Goal: Information Seeking & Learning: Find specific fact

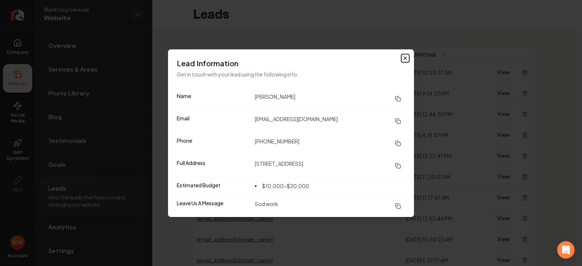
click at [405, 58] on icon "button" at bounding box center [405, 58] width 3 height 3
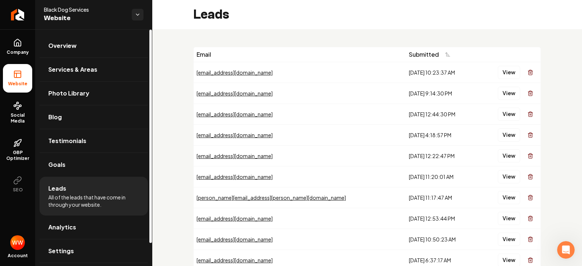
click at [229, 92] on div "[EMAIL_ADDRESS][DOMAIN_NAME]" at bounding box center [300, 93] width 206 height 7
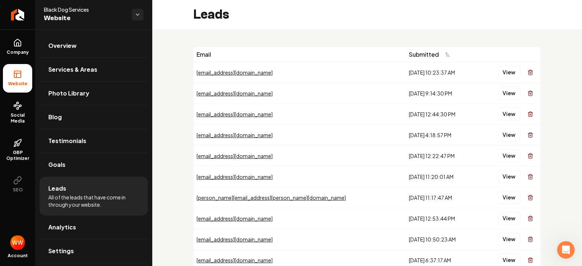
click at [229, 94] on div "[EMAIL_ADDRESS][DOMAIN_NAME]" at bounding box center [300, 93] width 206 height 7
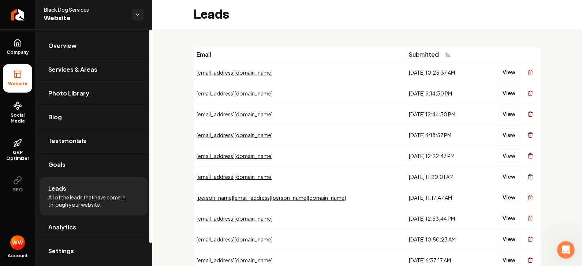
drag, startPoint x: 221, startPoint y: 97, endPoint x: 226, endPoint y: 98, distance: 4.9
click at [222, 98] on td "[EMAIL_ADDRESS][DOMAIN_NAME]" at bounding box center [300, 93] width 212 height 21
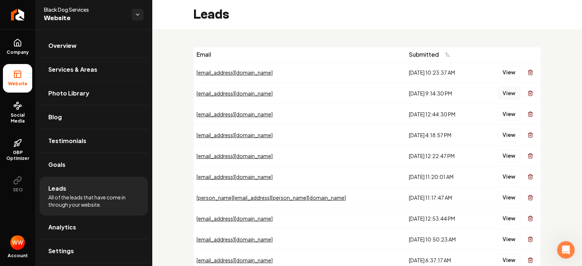
click at [500, 89] on button "View" at bounding box center [509, 93] width 22 height 13
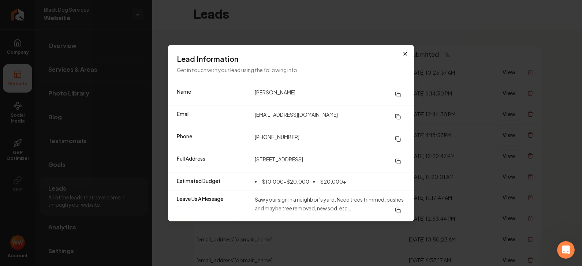
click at [401, 57] on h3 "Lead Information" at bounding box center [291, 59] width 228 height 10
click at [404, 55] on icon "button" at bounding box center [405, 54] width 6 height 6
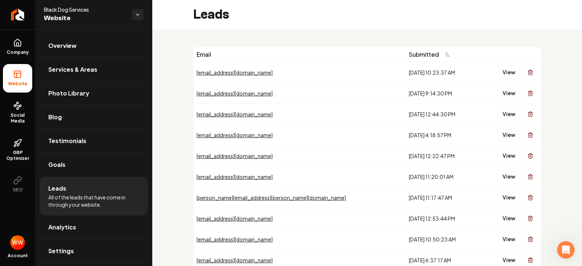
scroll to position [11, 0]
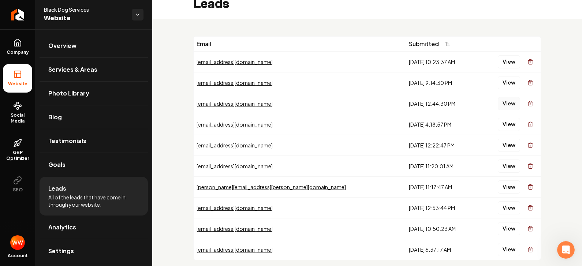
click at [498, 104] on button "View" at bounding box center [509, 103] width 22 height 13
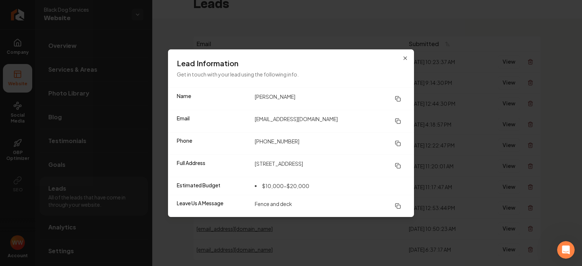
drag, startPoint x: 255, startPoint y: 164, endPoint x: 332, endPoint y: 168, distance: 76.9
click at [332, 168] on dd "[STREET_ADDRESS]" at bounding box center [330, 165] width 150 height 13
drag, startPoint x: 255, startPoint y: 165, endPoint x: 340, endPoint y: 164, distance: 85.3
click at [346, 164] on dd "[STREET_ADDRESS]" at bounding box center [330, 165] width 150 height 13
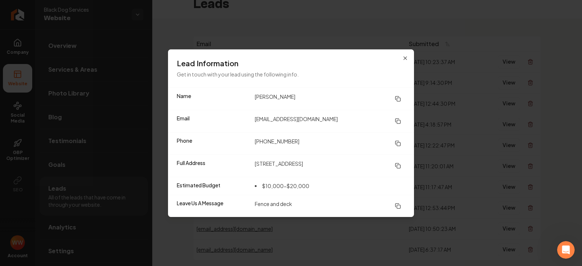
click at [322, 164] on dd "[STREET_ADDRESS]" at bounding box center [330, 165] width 150 height 13
drag, startPoint x: 253, startPoint y: 205, endPoint x: 300, endPoint y: 205, distance: 46.8
click at [297, 205] on div "Leave Us A Message Fence and deck" at bounding box center [291, 206] width 246 height 22
click at [272, 166] on dd "[STREET_ADDRESS]" at bounding box center [330, 165] width 150 height 13
click at [308, 165] on dd "[STREET_ADDRESS]" at bounding box center [330, 165] width 150 height 13
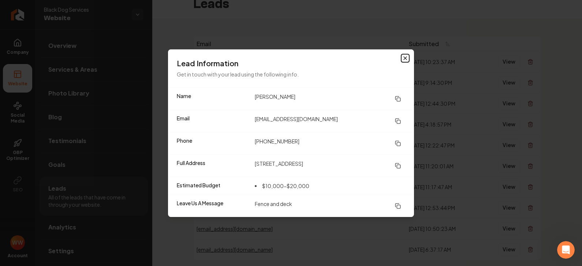
click at [404, 58] on icon "button" at bounding box center [405, 58] width 6 height 6
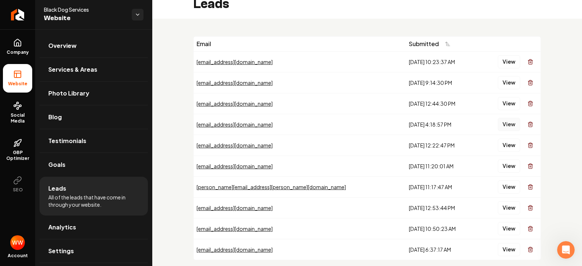
click at [498, 123] on button "View" at bounding box center [509, 124] width 22 height 13
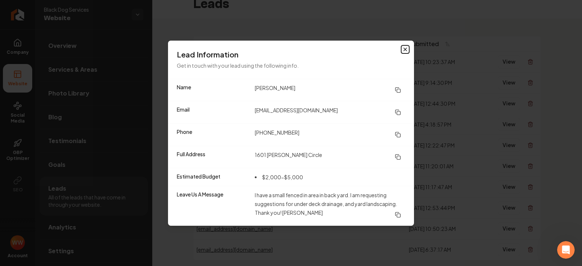
click at [405, 50] on icon "button" at bounding box center [405, 49] width 6 height 6
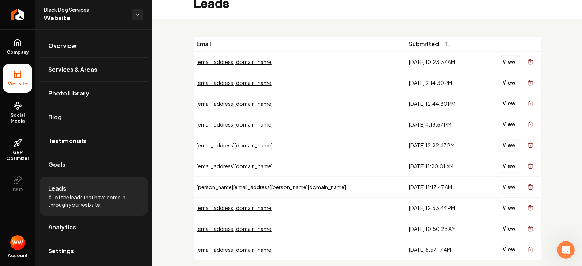
click at [508, 144] on button "View" at bounding box center [509, 145] width 22 height 13
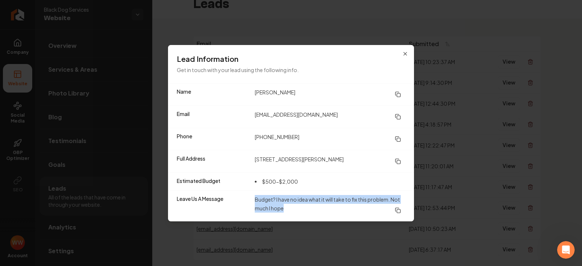
drag, startPoint x: 255, startPoint y: 198, endPoint x: 295, endPoint y: 207, distance: 40.6
click at [295, 207] on dd "Budget? I have no idea what it will take to fix this problem. Not much I hope" at bounding box center [330, 206] width 150 height 22
click at [295, 208] on dd "Budget? I have no idea what it will take to fix this problem. Not much I hope" at bounding box center [330, 206] width 150 height 22
drag, startPoint x: 254, startPoint y: 199, endPoint x: 296, endPoint y: 208, distance: 42.7
click at [296, 208] on div "Leave Us A Message Budget? I have no idea what it will take to fix this problem…" at bounding box center [291, 205] width 246 height 31
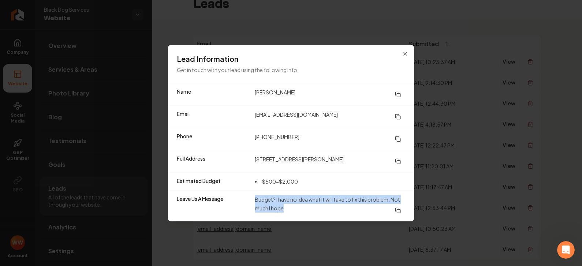
click at [296, 208] on dd "Budget? I have no idea what it will take to fix this problem. Not much I hope" at bounding box center [330, 206] width 150 height 22
drag, startPoint x: 255, startPoint y: 199, endPoint x: 307, endPoint y: 204, distance: 52.5
click at [307, 204] on dd "Budget? I have no idea what it will take to fix this problem. Not much I hope" at bounding box center [330, 206] width 150 height 22
click at [306, 204] on dd "Budget? I have no idea what it will take to fix this problem. Not much I hope" at bounding box center [330, 206] width 150 height 22
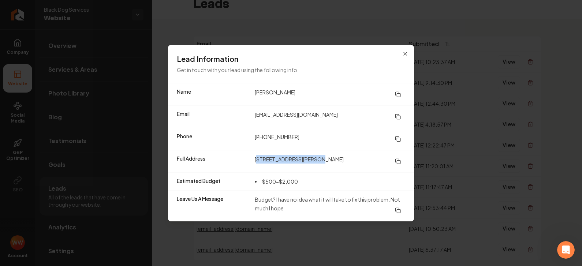
drag, startPoint x: 258, startPoint y: 159, endPoint x: 316, endPoint y: 159, distance: 58.2
click at [315, 159] on dd "[STREET_ADDRESS][PERSON_NAME]" at bounding box center [330, 161] width 150 height 13
click at [343, 160] on dd "[STREET_ADDRESS][PERSON_NAME]" at bounding box center [330, 161] width 150 height 13
drag, startPoint x: 255, startPoint y: 160, endPoint x: 349, endPoint y: 160, distance: 94.1
click at [349, 160] on dd "[STREET_ADDRESS][PERSON_NAME]" at bounding box center [330, 161] width 150 height 13
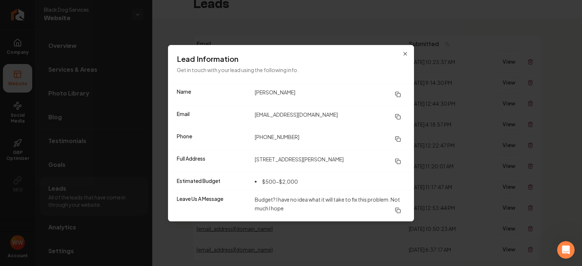
click at [348, 160] on dd "[STREET_ADDRESS][PERSON_NAME]" at bounding box center [330, 161] width 150 height 13
drag, startPoint x: 256, startPoint y: 160, endPoint x: 316, endPoint y: 160, distance: 60.0
click at [315, 160] on dd "[STREET_ADDRESS][PERSON_NAME]" at bounding box center [330, 161] width 150 height 13
drag, startPoint x: 349, startPoint y: 162, endPoint x: 306, endPoint y: 162, distance: 42.8
click at [349, 162] on dd "[STREET_ADDRESS][PERSON_NAME]" at bounding box center [330, 161] width 150 height 13
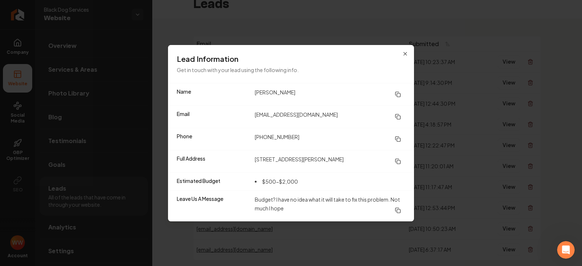
drag, startPoint x: 255, startPoint y: 159, endPoint x: 345, endPoint y: 159, distance: 90.4
click at [345, 159] on dd "[STREET_ADDRESS][PERSON_NAME]" at bounding box center [330, 161] width 150 height 13
click at [343, 159] on dd "[STREET_ADDRESS][PERSON_NAME]" at bounding box center [330, 161] width 150 height 13
drag, startPoint x: 255, startPoint y: 160, endPoint x: 336, endPoint y: 147, distance: 81.8
click at [336, 147] on dl "Name [PERSON_NAME] Email [EMAIL_ADDRESS][DOMAIN_NAME] Phone [PHONE_NUMBER] Full…" at bounding box center [291, 152] width 246 height 138
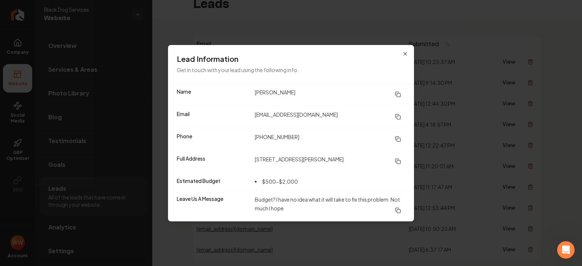
click at [338, 159] on dd "[STREET_ADDRESS][PERSON_NAME]" at bounding box center [330, 161] width 150 height 13
drag, startPoint x: 340, startPoint y: 158, endPoint x: 263, endPoint y: 167, distance: 77.4
click at [267, 172] on dl "Name [PERSON_NAME] Email [EMAIL_ADDRESS][DOMAIN_NAME] Phone [PHONE_NUMBER] Full…" at bounding box center [291, 152] width 246 height 138
click at [255, 160] on dd "[STREET_ADDRESS][PERSON_NAME]" at bounding box center [330, 161] width 150 height 13
drag, startPoint x: 255, startPoint y: 159, endPoint x: 346, endPoint y: 157, distance: 90.8
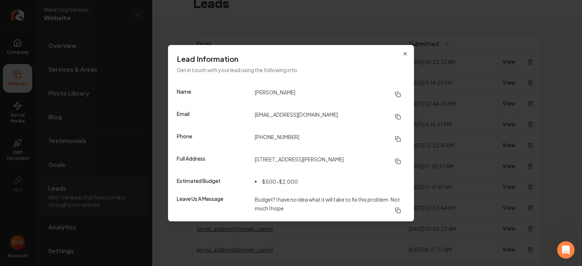
click at [346, 157] on dd "[STREET_ADDRESS][PERSON_NAME]" at bounding box center [330, 161] width 150 height 13
click at [341, 158] on dd "[STREET_ADDRESS][PERSON_NAME]" at bounding box center [330, 161] width 150 height 13
drag, startPoint x: 255, startPoint y: 160, endPoint x: 359, endPoint y: 164, distance: 104.7
click at [362, 165] on dd "[STREET_ADDRESS][PERSON_NAME]" at bounding box center [330, 161] width 150 height 13
click at [347, 158] on dd "[STREET_ADDRESS][PERSON_NAME]" at bounding box center [330, 161] width 150 height 13
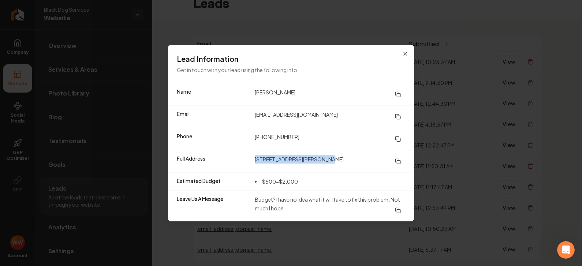
drag, startPoint x: 256, startPoint y: 160, endPoint x: 323, endPoint y: 159, distance: 67.3
click at [323, 159] on dd "[STREET_ADDRESS][PERSON_NAME]" at bounding box center [330, 161] width 150 height 13
click at [343, 160] on dd "[STREET_ADDRESS][PERSON_NAME]" at bounding box center [330, 161] width 150 height 13
drag, startPoint x: 255, startPoint y: 158, endPoint x: 346, endPoint y: 158, distance: 91.5
click at [346, 158] on dd "[STREET_ADDRESS][PERSON_NAME]" at bounding box center [330, 161] width 150 height 13
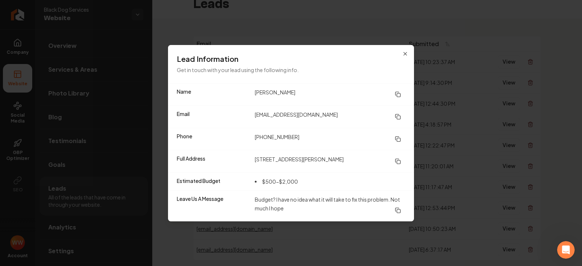
click at [345, 158] on dd "[STREET_ADDRESS][PERSON_NAME]" at bounding box center [330, 161] width 150 height 13
click at [395, 162] on icon at bounding box center [396, 160] width 3 height 3
click at [403, 52] on icon "button" at bounding box center [405, 54] width 6 height 6
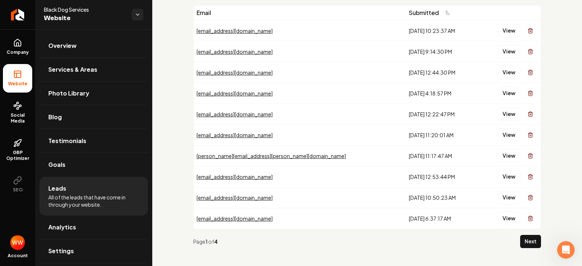
scroll to position [43, 0]
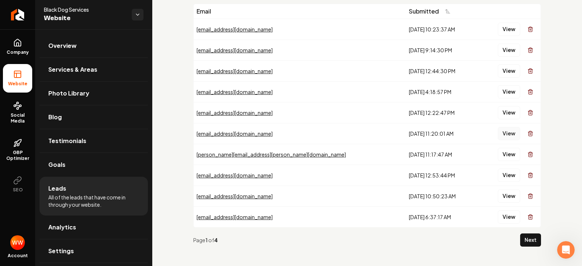
click at [502, 131] on button "View" at bounding box center [509, 133] width 22 height 13
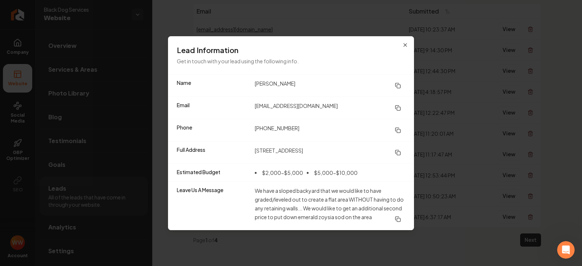
drag, startPoint x: 397, startPoint y: 85, endPoint x: 354, endPoint y: 50, distance: 55.4
click at [397, 85] on icon at bounding box center [398, 86] width 6 height 6
click at [397, 129] on rect at bounding box center [398, 130] width 3 height 3
click at [396, 106] on icon at bounding box center [398, 108] width 6 height 6
click at [404, 48] on div "Lead Information Get in touch with your lead using the following info." at bounding box center [291, 55] width 246 height 38
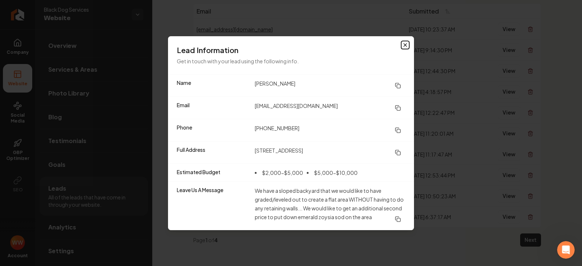
click at [404, 44] on icon "button" at bounding box center [405, 45] width 3 height 3
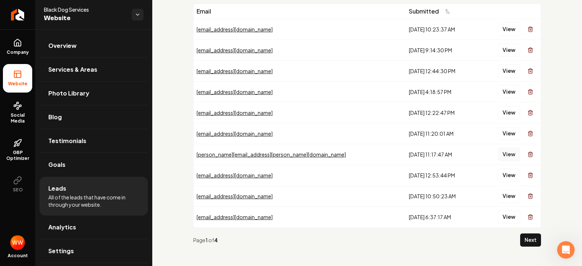
click at [505, 152] on button "View" at bounding box center [509, 154] width 22 height 13
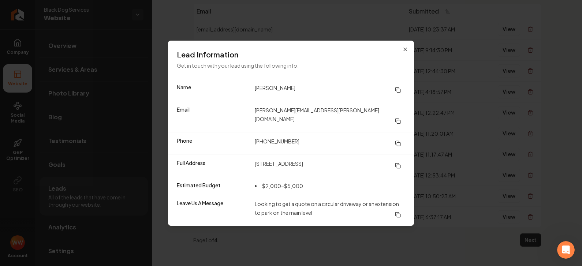
click at [401, 96] on button at bounding box center [397, 89] width 15 height 13
click at [397, 92] on icon at bounding box center [398, 90] width 6 height 6
drag, startPoint x: 397, startPoint y: 140, endPoint x: 335, endPoint y: 111, distance: 68.8
click at [397, 141] on icon at bounding box center [398, 144] width 6 height 6
click at [399, 163] on icon at bounding box center [398, 166] width 6 height 6
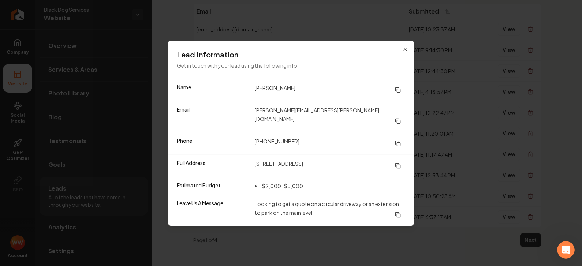
click at [397, 118] on icon at bounding box center [398, 121] width 6 height 6
click at [405, 52] on icon "button" at bounding box center [405, 49] width 6 height 6
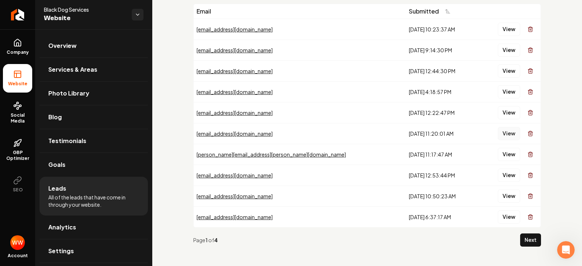
click at [503, 136] on button "View" at bounding box center [509, 133] width 22 height 13
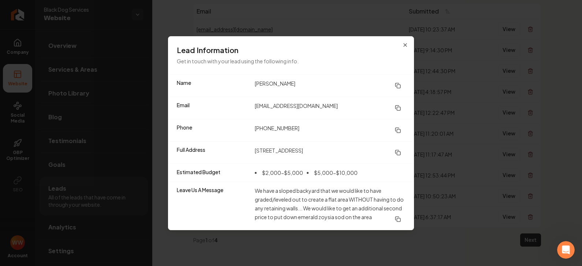
click at [400, 151] on icon at bounding box center [398, 153] width 6 height 6
click at [407, 42] on icon "button" at bounding box center [405, 45] width 6 height 6
